Goal: Task Accomplishment & Management: Manage account settings

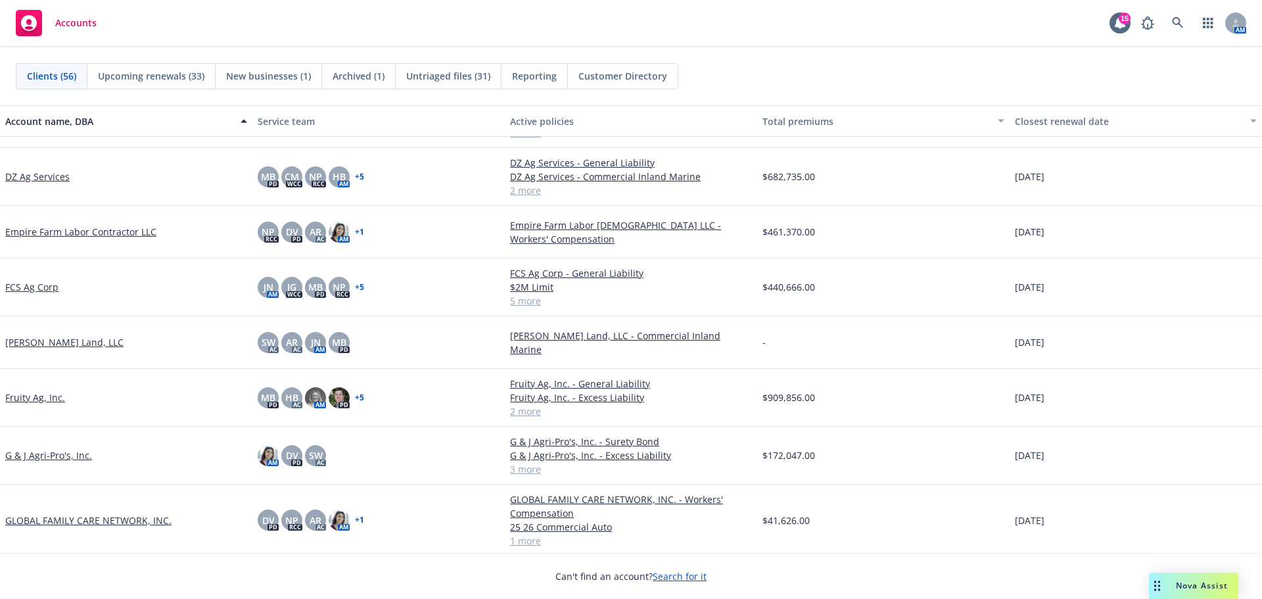
scroll to position [547, 0]
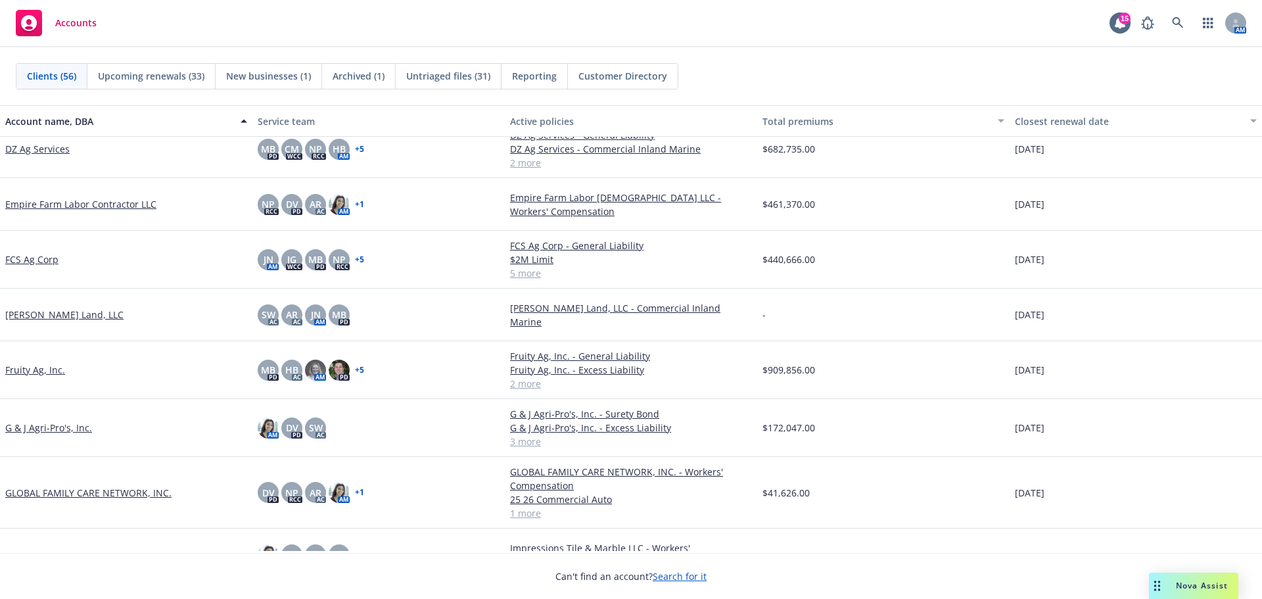
click at [34, 266] on link "FCS Ag Corp" at bounding box center [31, 259] width 53 height 14
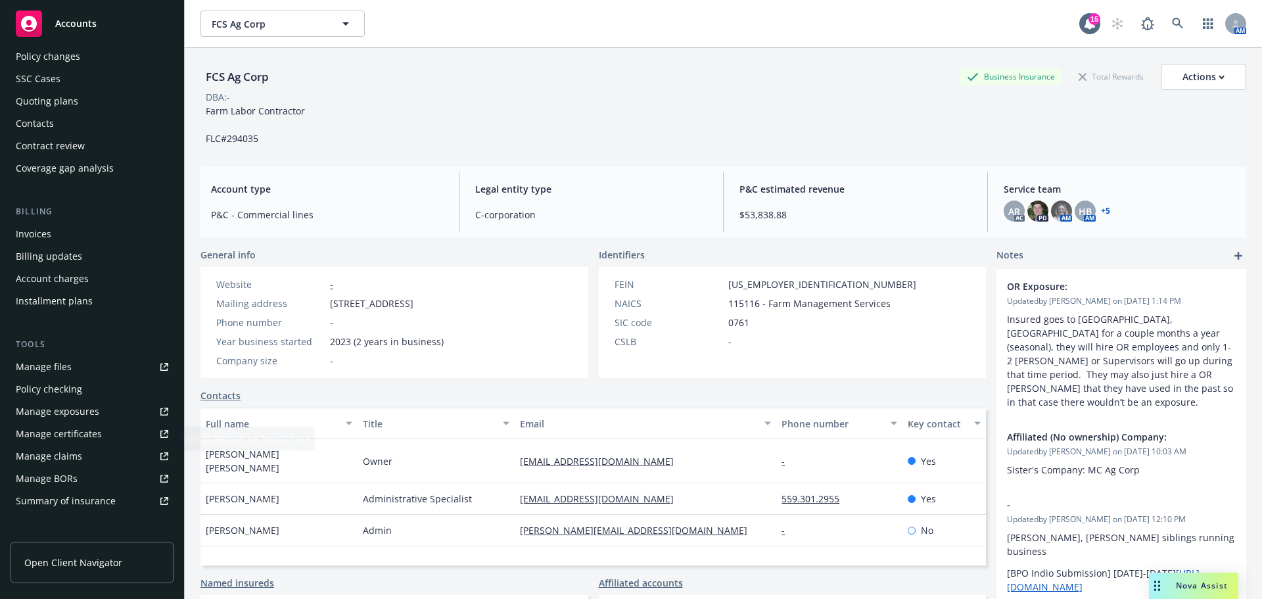
scroll to position [110, 0]
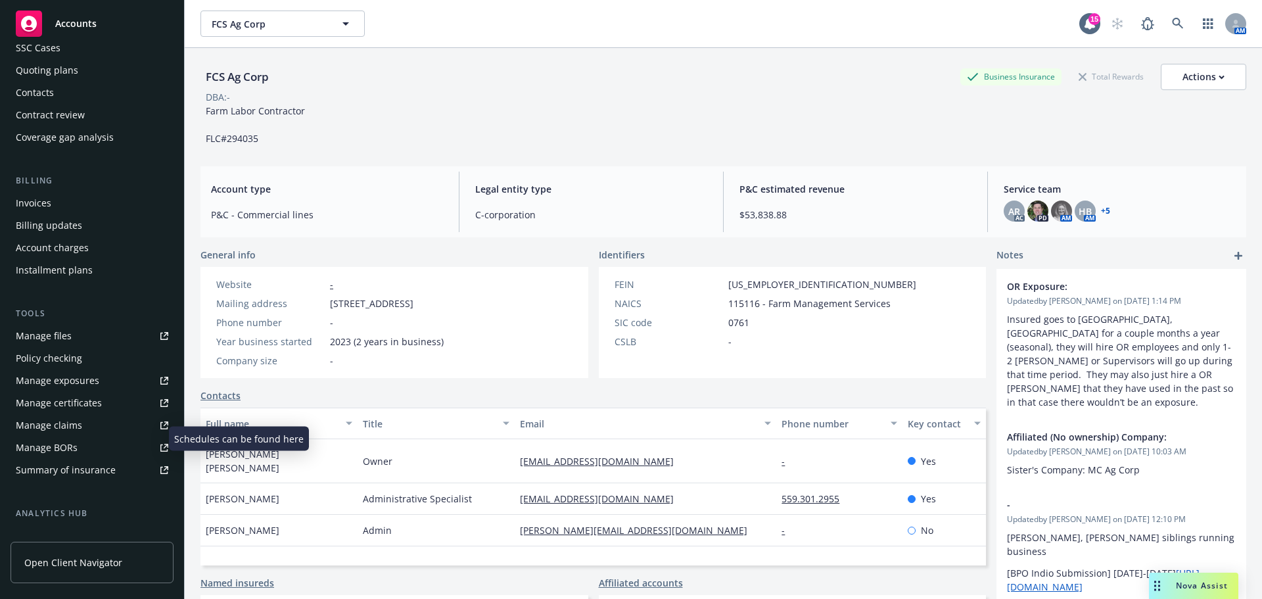
click at [48, 391] on div "Manage exposures" at bounding box center [57, 380] width 83 height 21
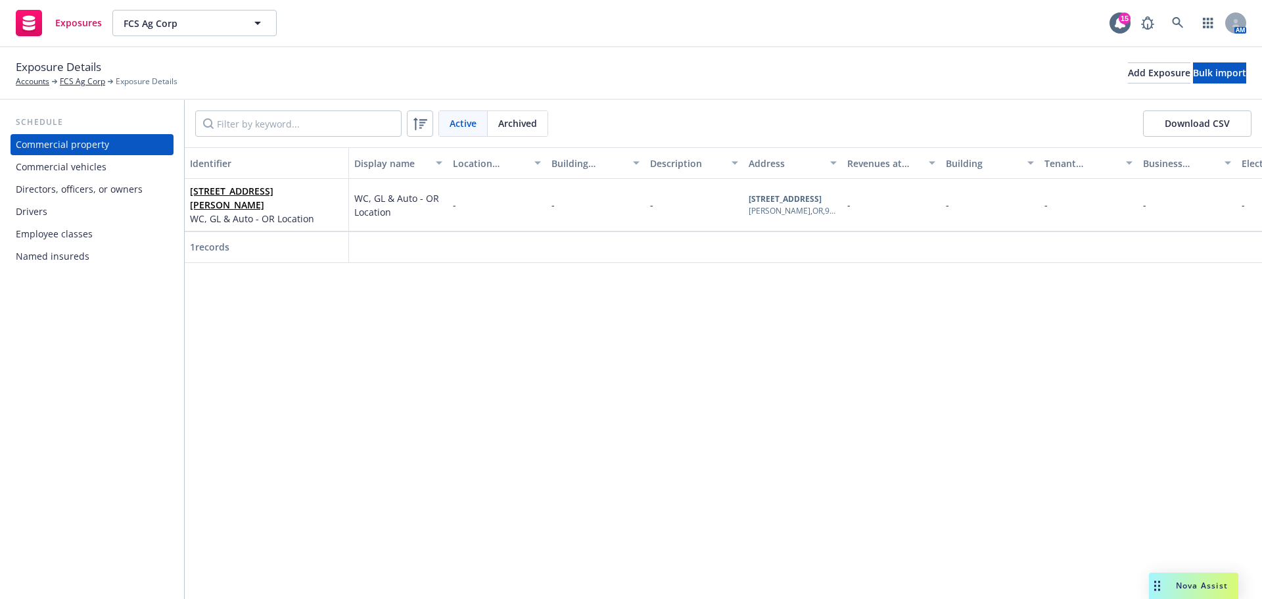
click at [68, 222] on div "Drivers" at bounding box center [92, 211] width 152 height 21
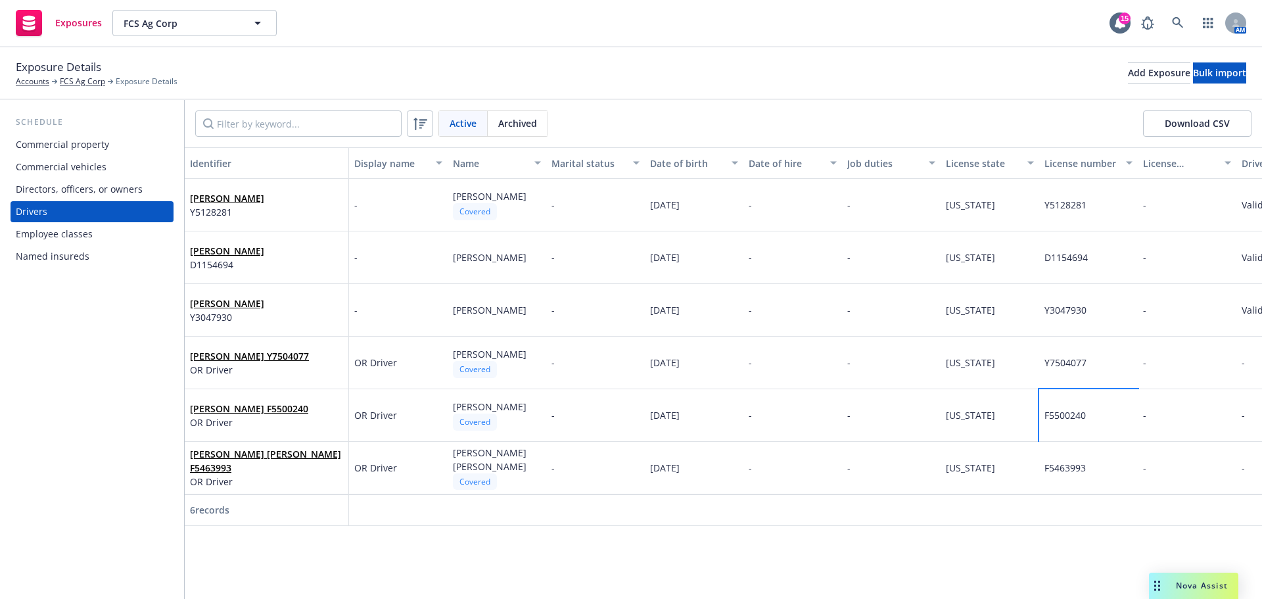
click at [1074, 421] on span "F5500240" at bounding box center [1064, 415] width 41 height 12
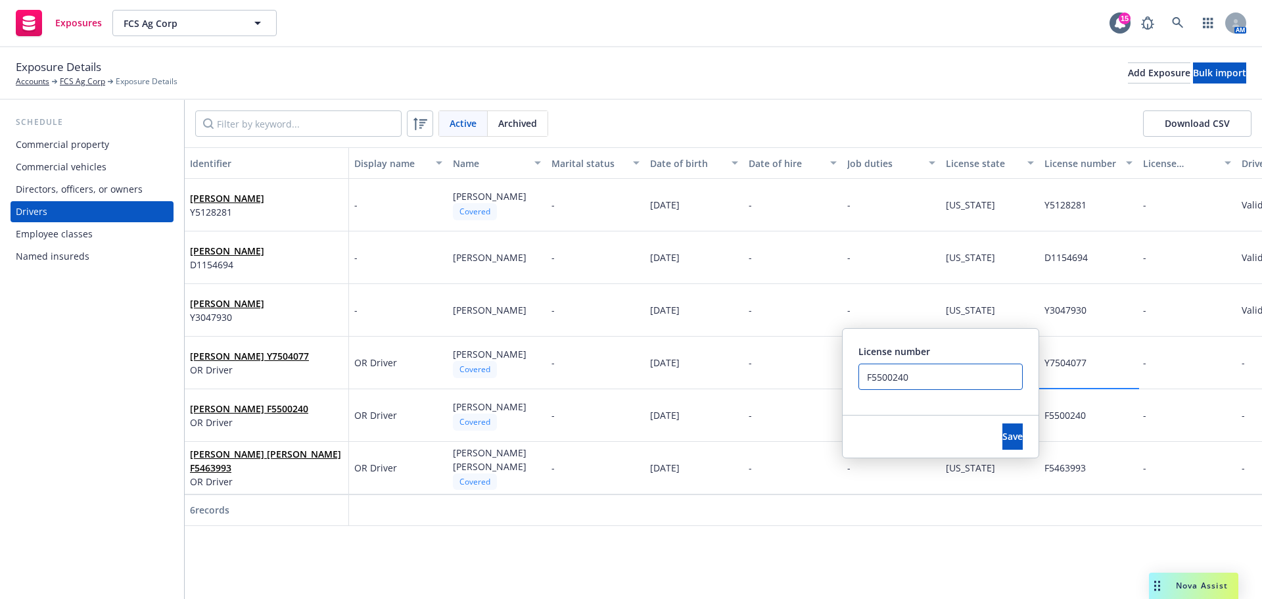
drag, startPoint x: 917, startPoint y: 370, endPoint x: 765, endPoint y: 363, distance: 151.9
click at [765, 363] on div "Artemio Hernandez Martinez Y5128281 - Artemio Hernandez Martinez Covered - 04/2…" at bounding box center [908, 336] width 1446 height 315
click at [737, 439] on div "10/14/1991" at bounding box center [694, 415] width 99 height 53
click at [330, 433] on div "Calixto Perez Cruz F5500240 OR Driver" at bounding box center [266, 415] width 153 height 36
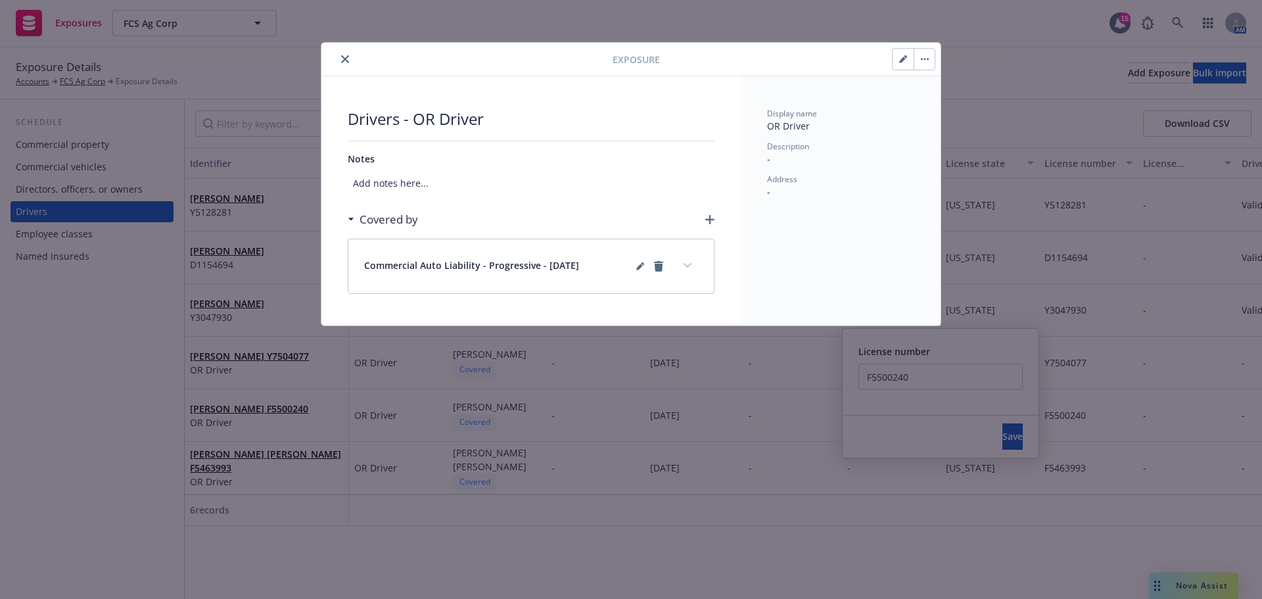
click at [882, 467] on div "Exposure Drivers - OR Driver Notes Add notes here... Covered by Commercial Auto…" at bounding box center [631, 299] width 1262 height 599
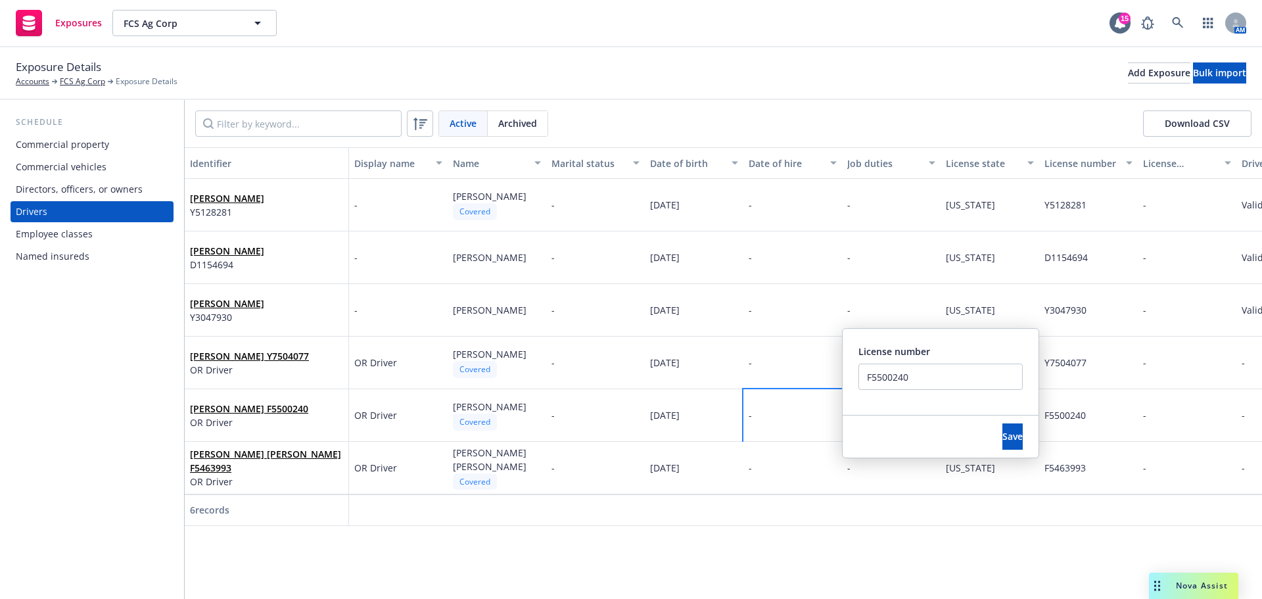
click at [815, 424] on div "-" at bounding box center [792, 415] width 99 height 53
drag, startPoint x: 982, startPoint y: 428, endPoint x: 972, endPoint y: 423, distance: 11.5
click at [1002, 426] on button "Save" at bounding box center [1012, 436] width 20 height 26
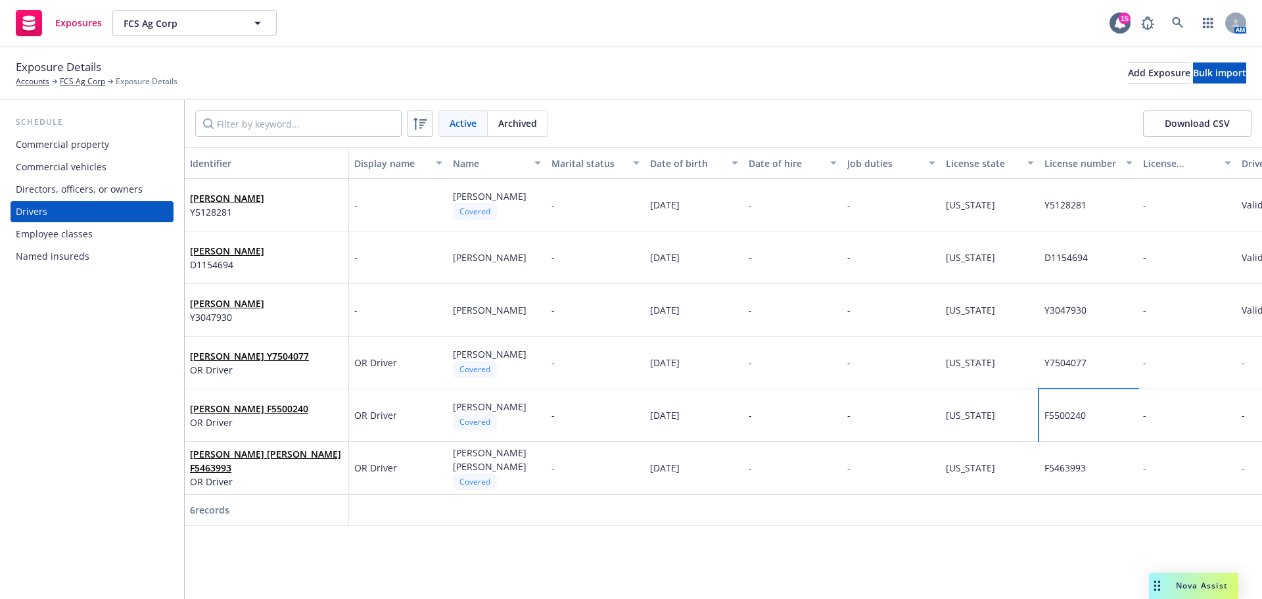
click at [1116, 425] on div "F5500240" at bounding box center [1088, 415] width 99 height 53
